Goal: Task Accomplishment & Management: Manage account settings

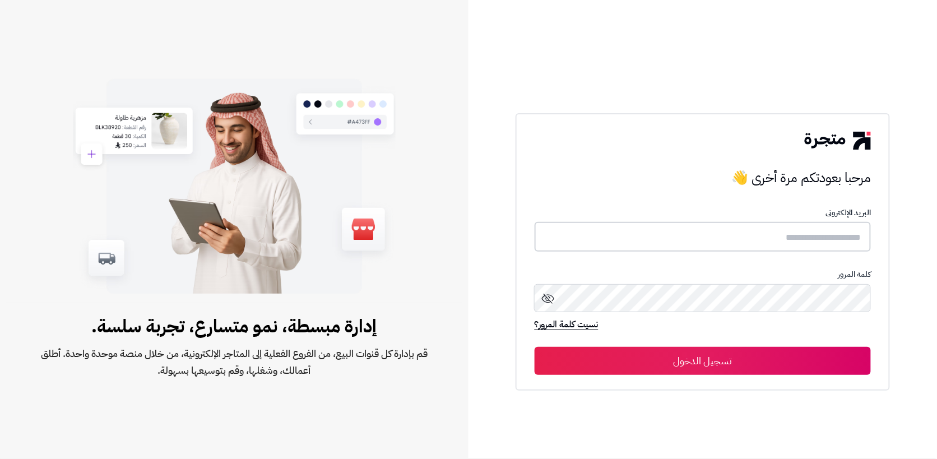
click at [830, 252] on input "text" at bounding box center [703, 237] width 337 height 30
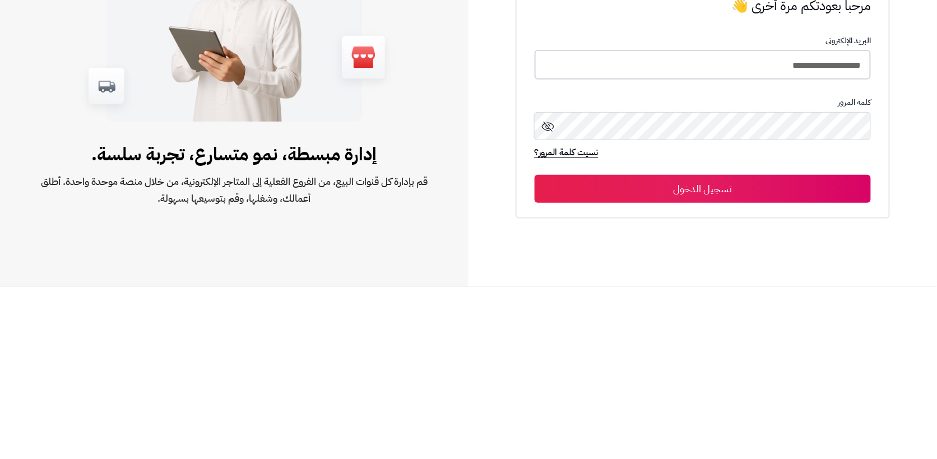
type input "**********"
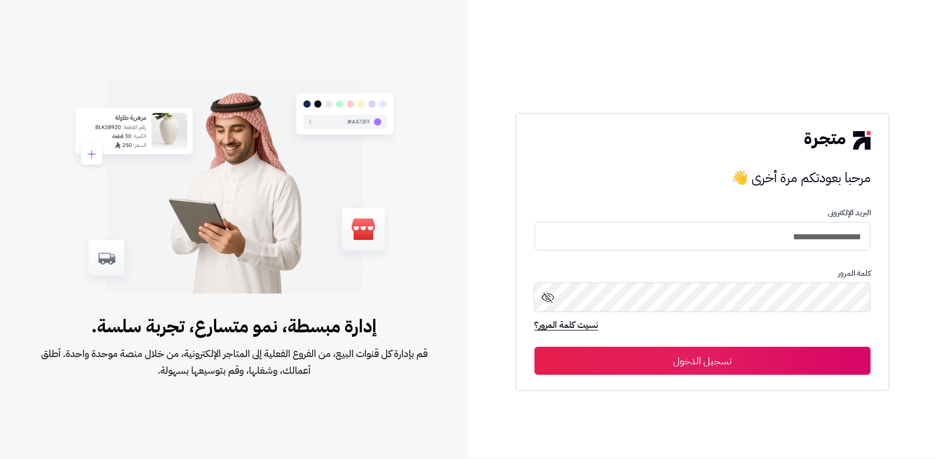
click at [714, 375] on button "تسجيل الدخول" at bounding box center [703, 361] width 337 height 28
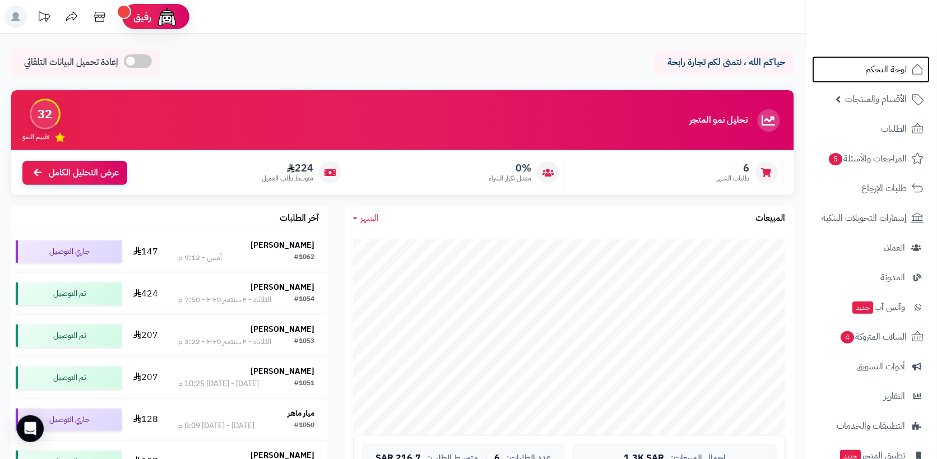
click at [882, 68] on span "لوحة التحكم" at bounding box center [886, 70] width 41 height 16
